Goal: Check status: Check status

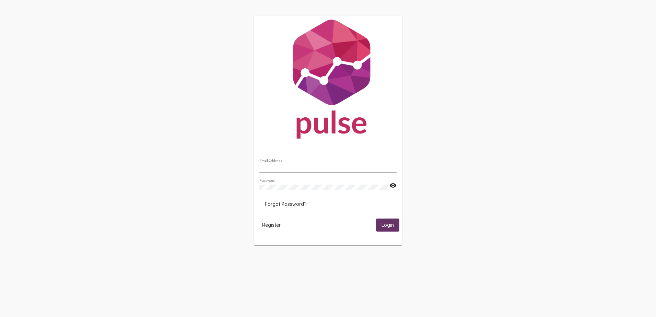
type input "sean.abeyta@hsimail.org"
click at [386, 227] on span "Login" at bounding box center [388, 225] width 12 height 6
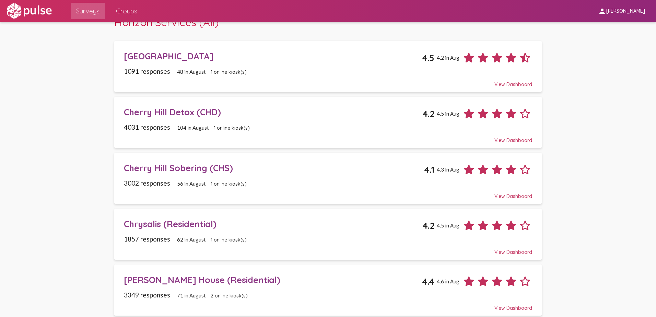
scroll to position [137, 0]
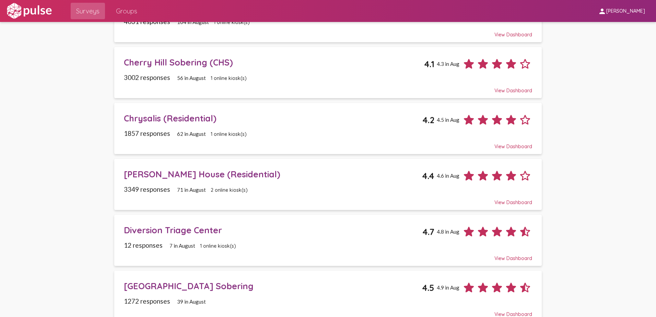
click at [195, 171] on div "[PERSON_NAME] House (Residential)" at bounding box center [273, 174] width 299 height 11
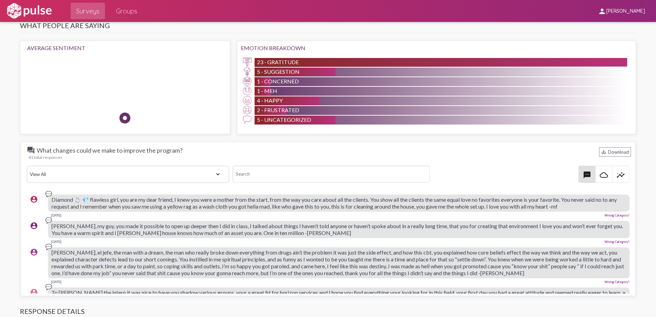
click at [207, 158] on div "41 total responses" at bounding box center [329, 157] width 603 height 5
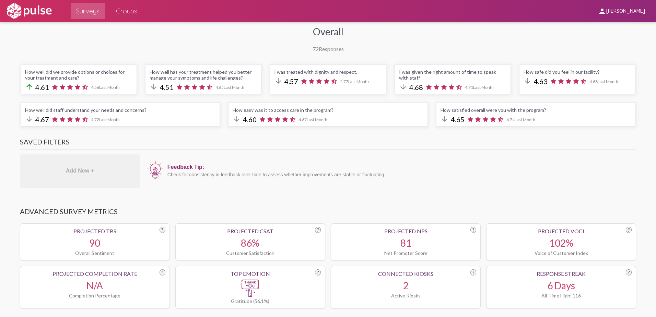
scroll to position [103, 0]
